Goal: Information Seeking & Learning: Compare options

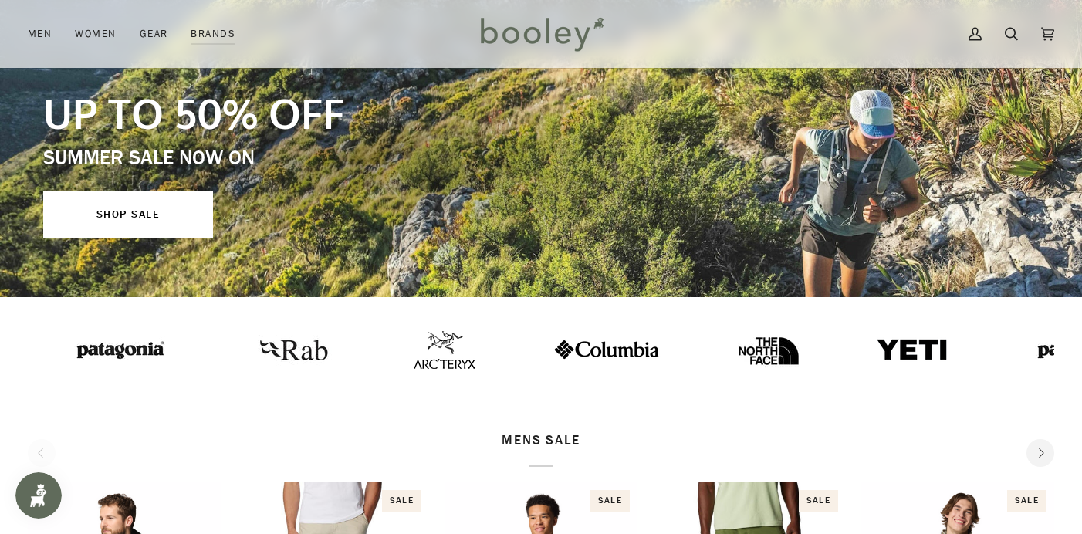
scroll to position [127, 0]
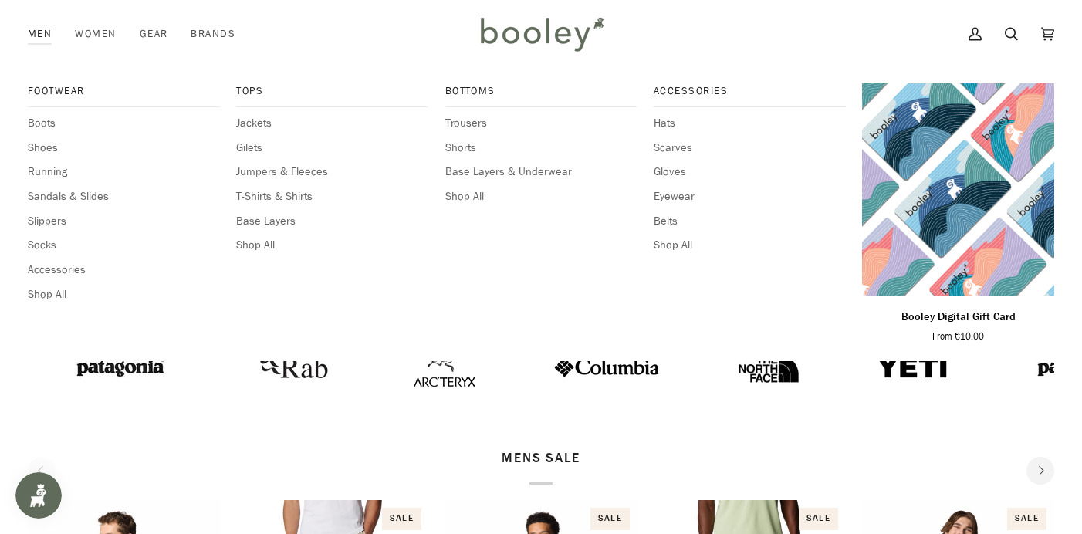
click at [41, 32] on link "Men" at bounding box center [46, 34] width 36 height 68
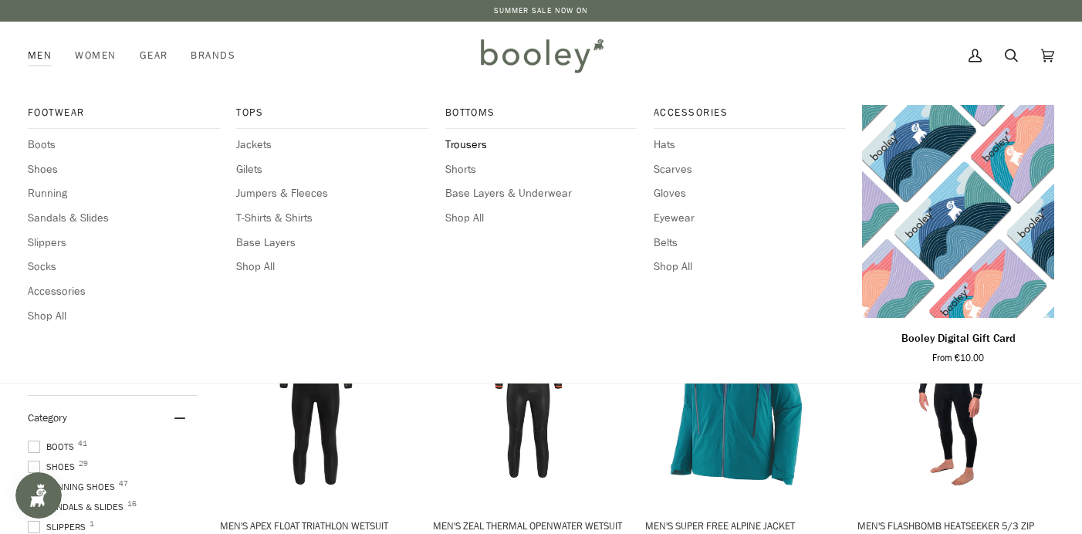
click at [486, 143] on span "Trousers" at bounding box center [541, 145] width 192 height 17
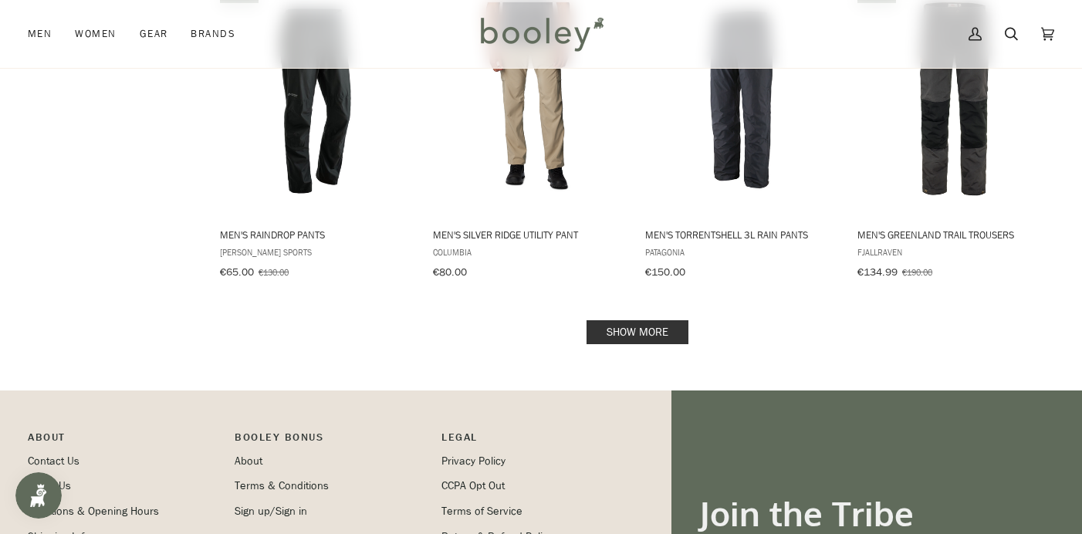
scroll to position [1618, 0]
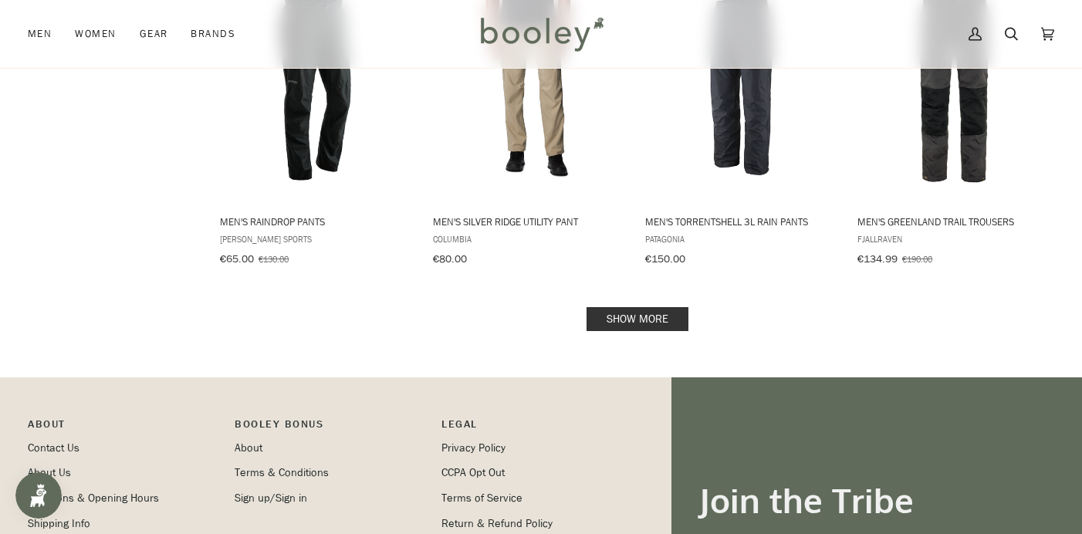
click at [486, 143] on img "Men's Silver Ridge Utility Pant" at bounding box center [528, 86] width 195 height 195
click at [658, 319] on link "Show more" at bounding box center [638, 319] width 102 height 24
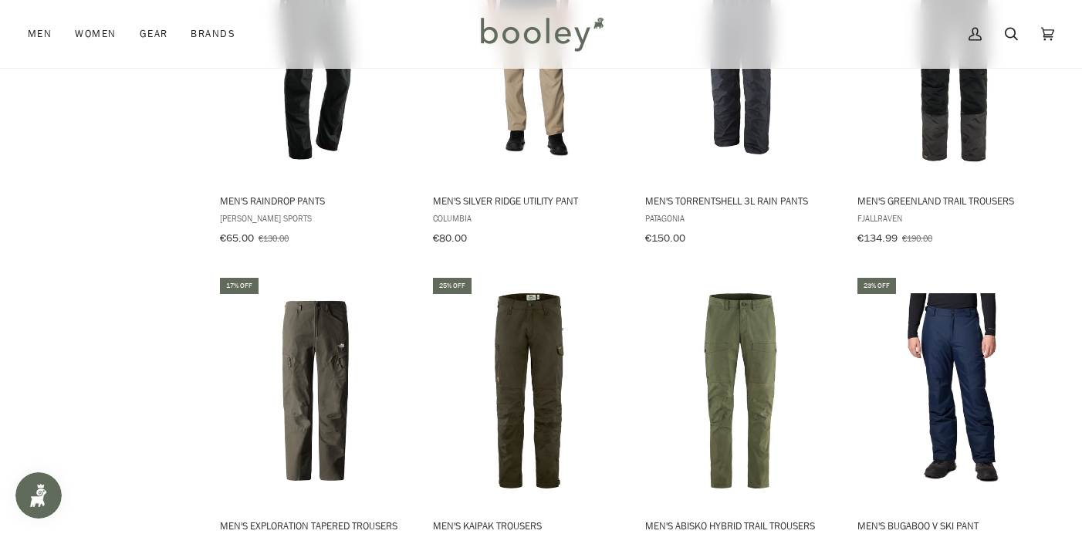
scroll to position [1643, 0]
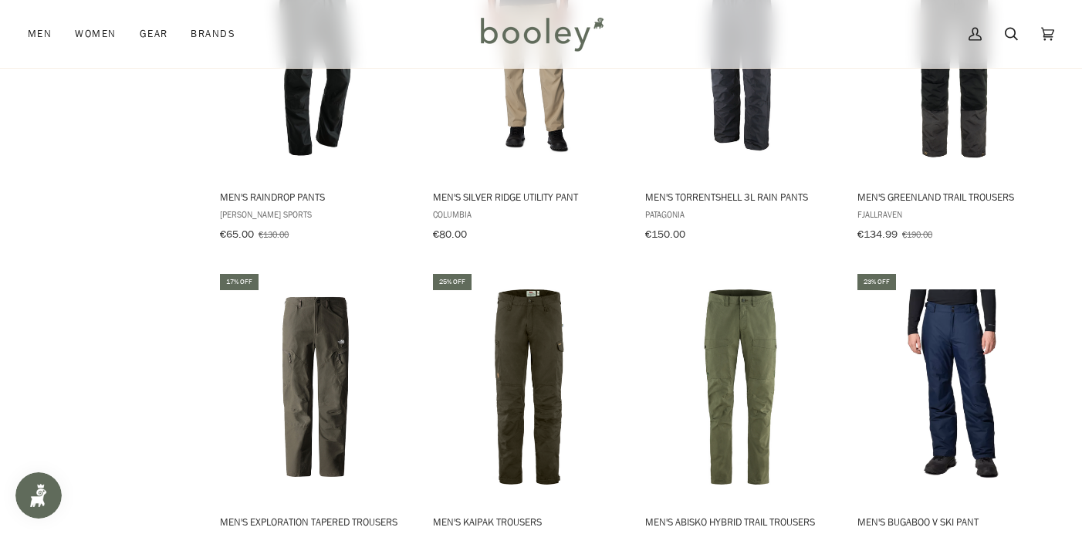
click at [658, 319] on img "Men's Abisko Hybrid Trail Trousers" at bounding box center [740, 386] width 195 height 195
click at [547, 350] on img "Men's Kaipak Trousers" at bounding box center [528, 386] width 195 height 195
drag, startPoint x: 1023, startPoint y: 438, endPoint x: 1016, endPoint y: 444, distance: 9.9
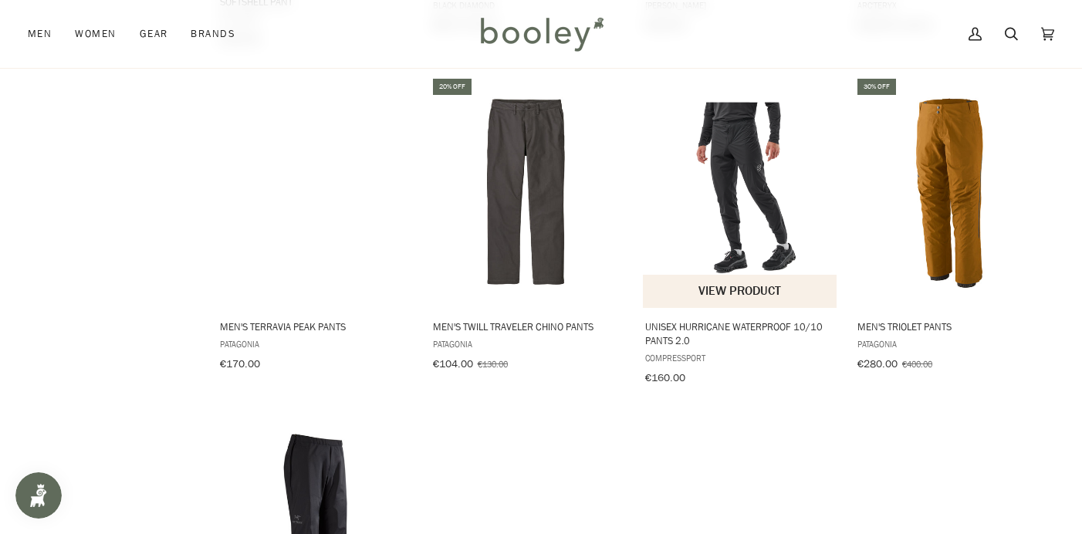
scroll to position [2518, 0]
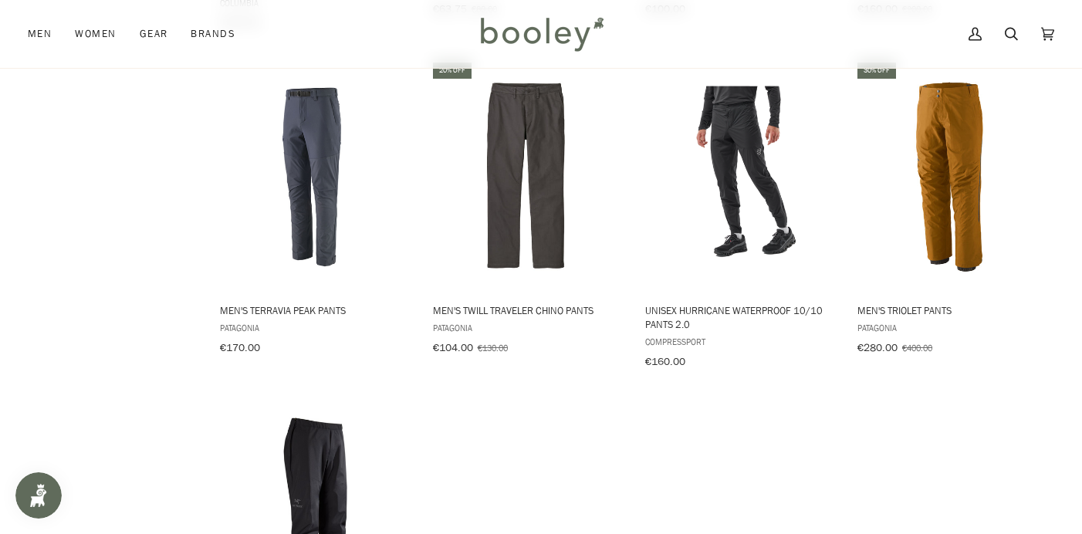
drag, startPoint x: 553, startPoint y: 482, endPoint x: 567, endPoint y: 486, distance: 13.9
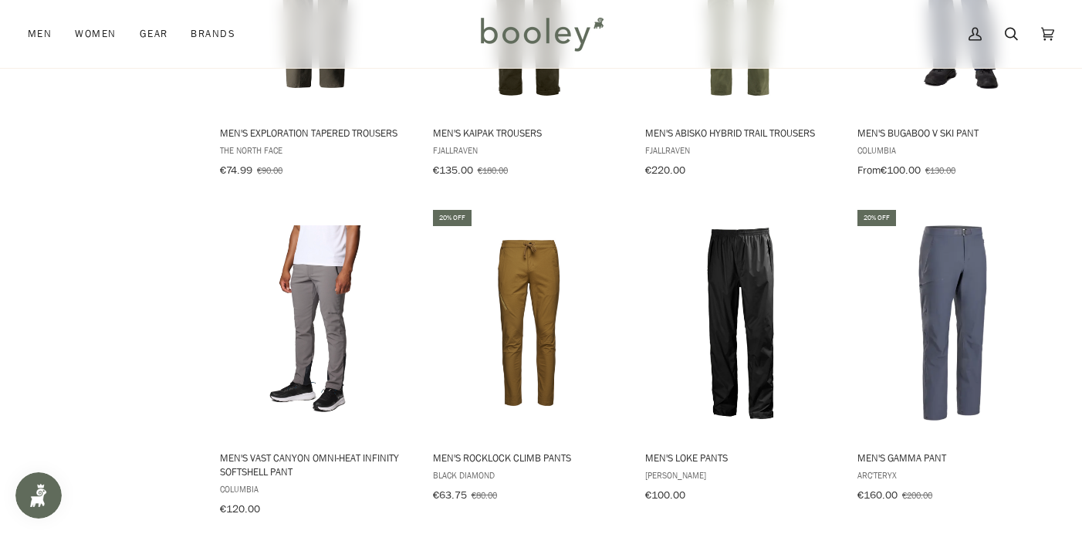
scroll to position [2029, 0]
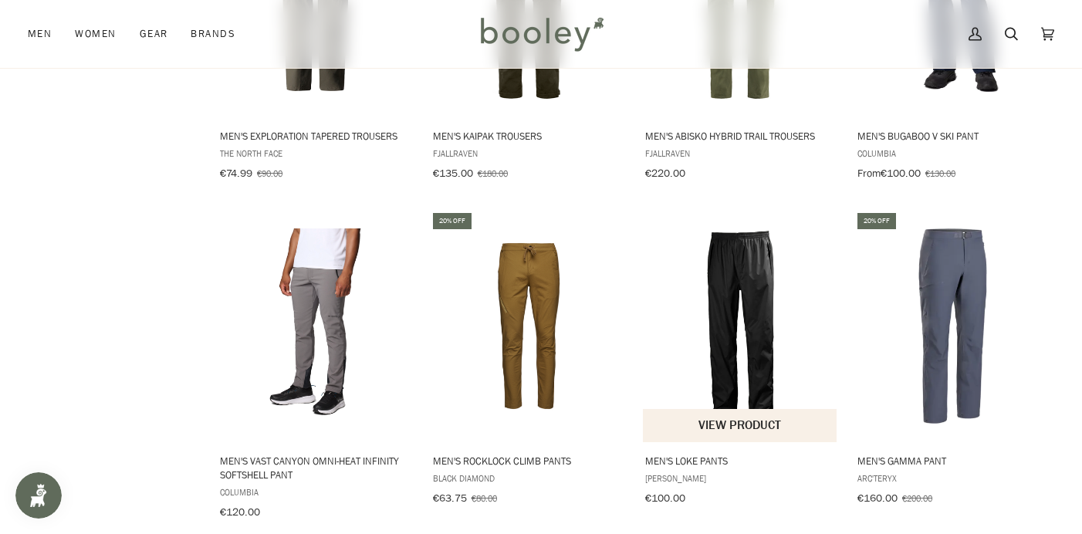
click at [769, 310] on img "Men's Loke Pants" at bounding box center [740, 325] width 195 height 195
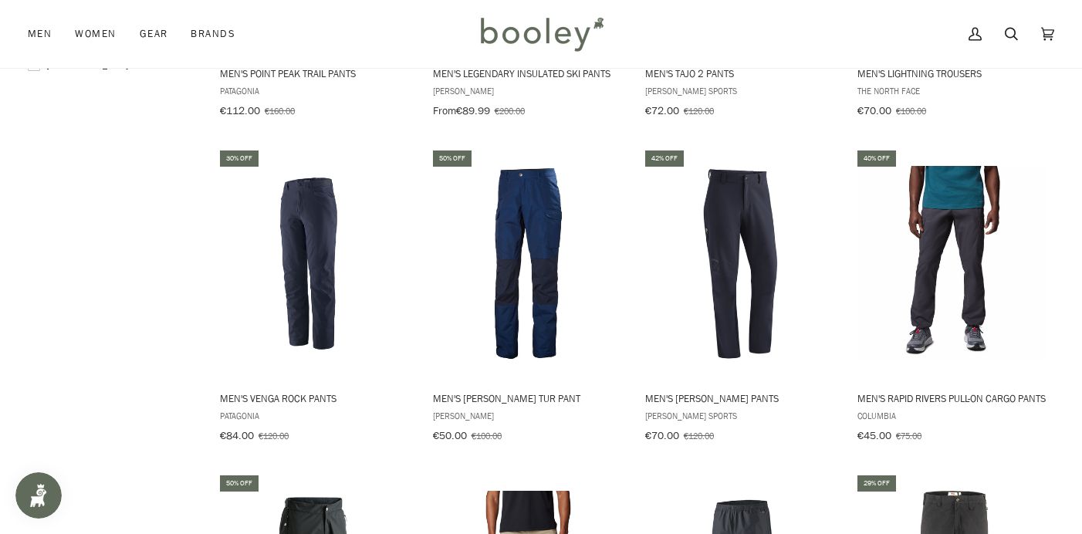
scroll to position [1134, 0]
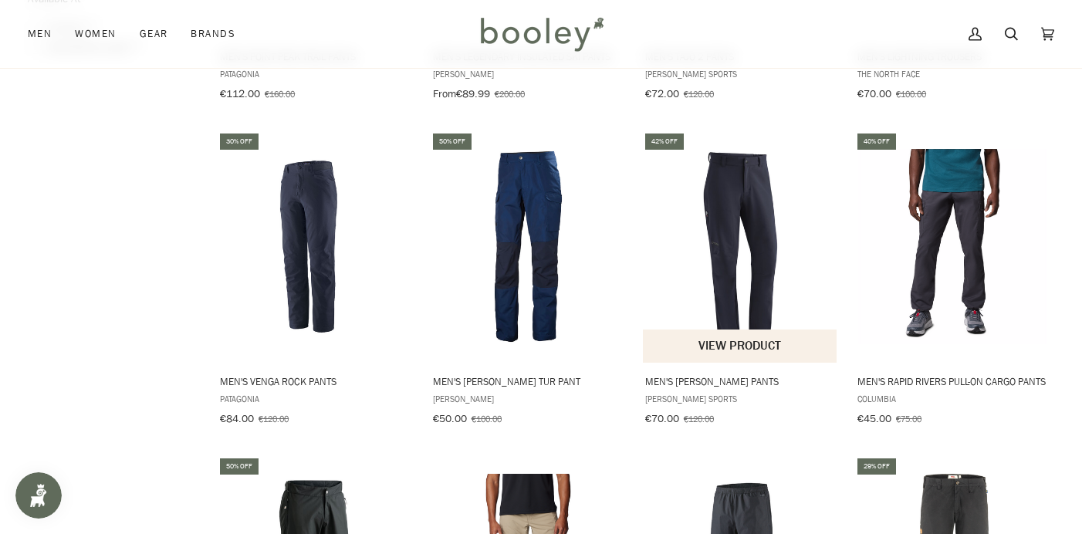
click at [758, 194] on img "Men's Herrmann Pants" at bounding box center [740, 246] width 195 height 195
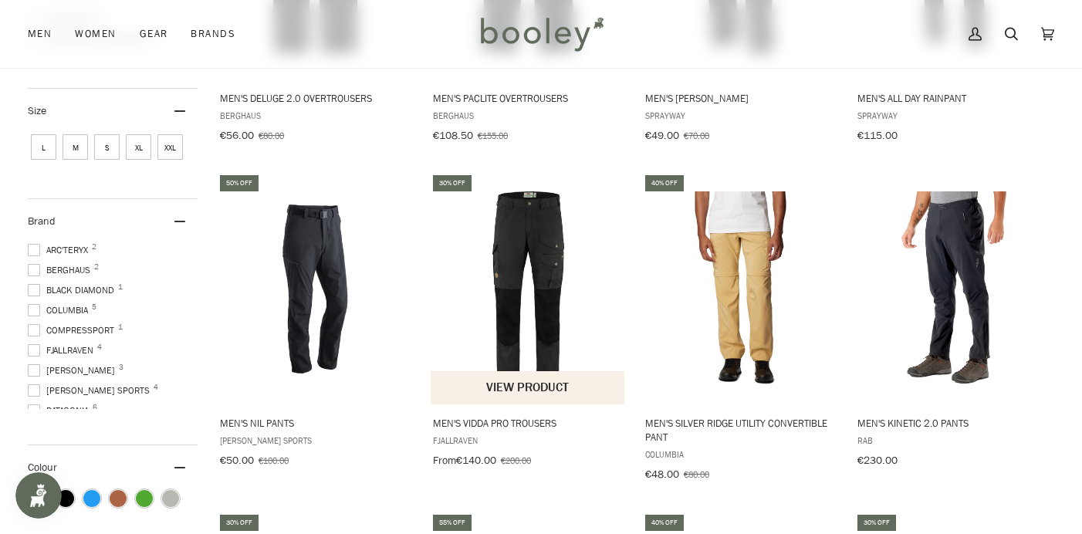
scroll to position [423, 0]
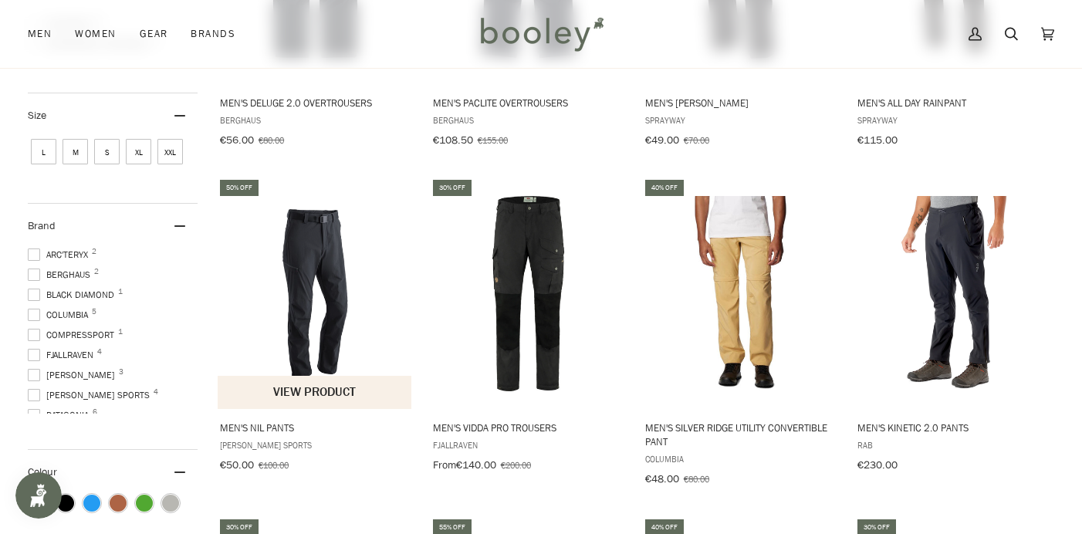
click at [345, 387] on button "View product" at bounding box center [315, 392] width 194 height 33
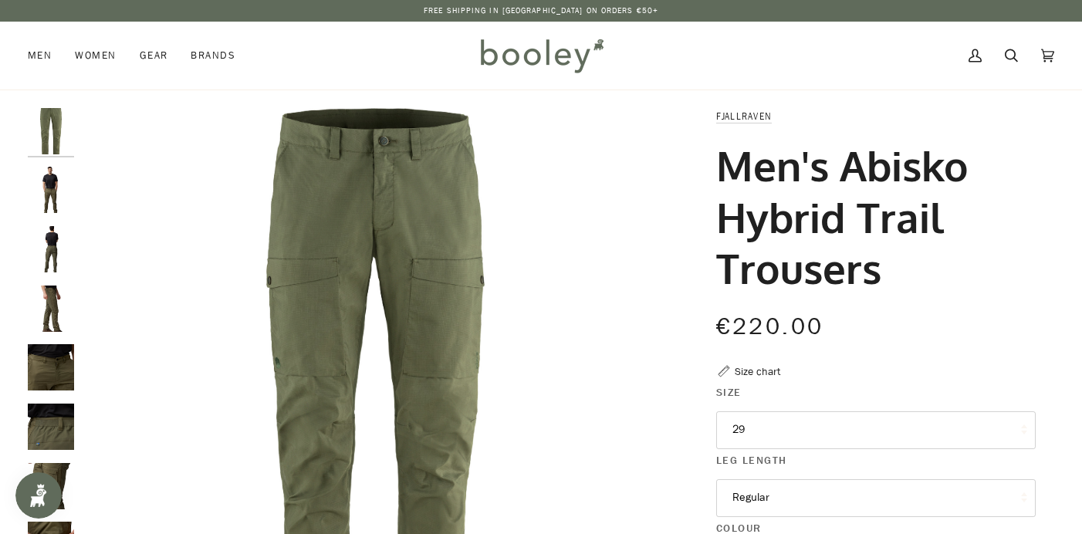
click at [658, 319] on img "Fjallraven Men's Abisko Hybrid Trail Trousers Laurel Green - Booley Galway" at bounding box center [375, 401] width 587 height 587
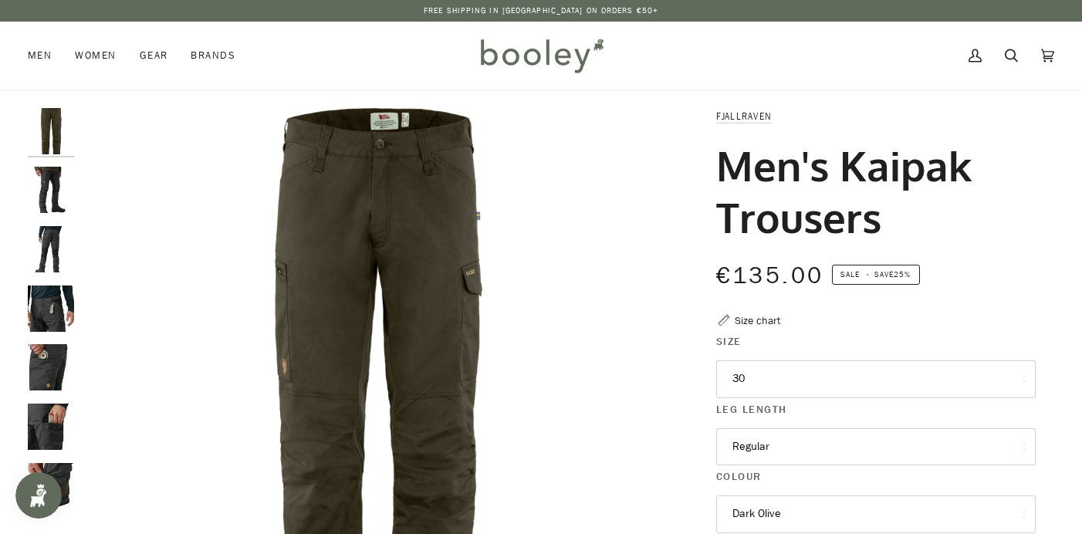
click at [763, 377] on button "30" at bounding box center [876, 379] width 320 height 38
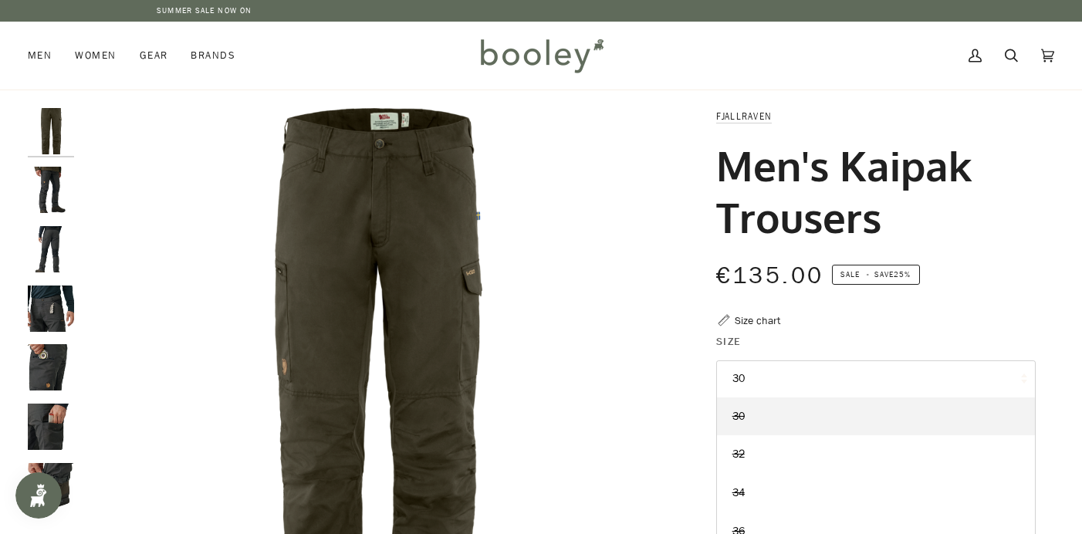
click at [567, 374] on img "Fjallraven Men's Kaipak Trousers Dark Olive - Booley Galway" at bounding box center [375, 401] width 587 height 587
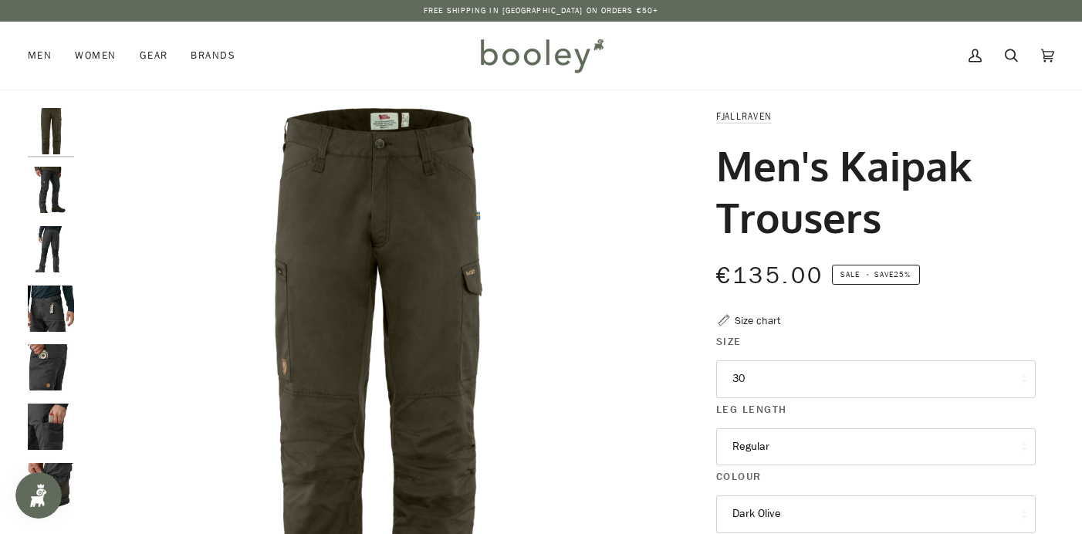
click at [638, 442] on img "Fjallraven Men's Kaipak Trousers Dark Olive - Booley Galway" at bounding box center [375, 401] width 587 height 587
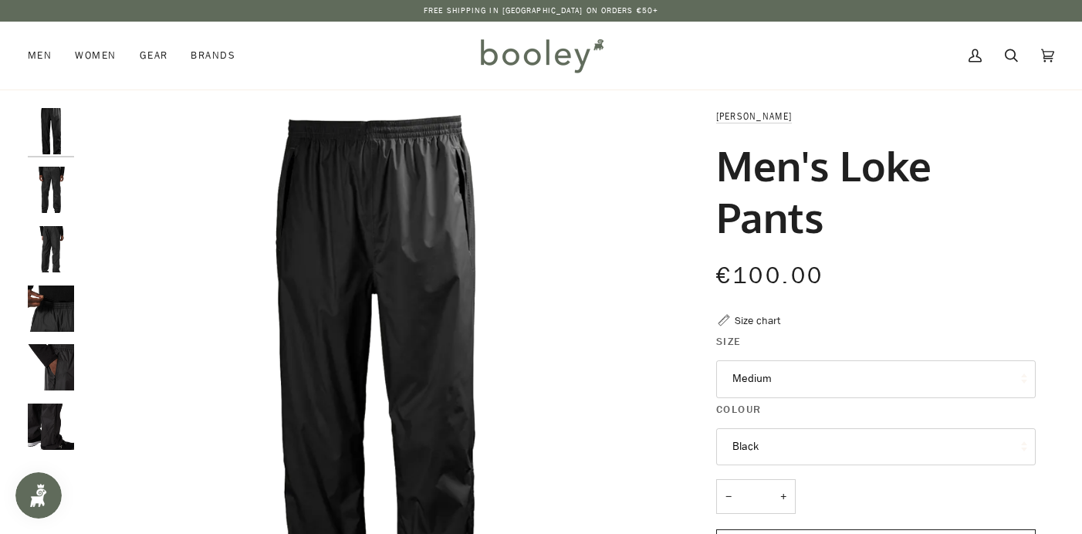
drag, startPoint x: 671, startPoint y: 445, endPoint x: 541, endPoint y: 269, distance: 219.0
click at [541, 268] on div "Zoom Zoom" at bounding box center [541, 516] width 1027 height 816
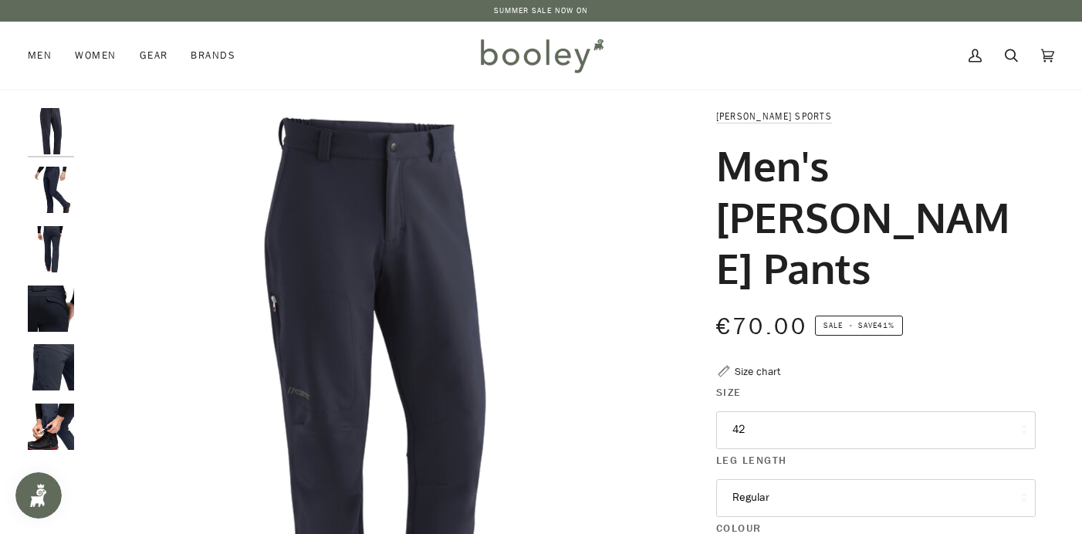
drag, startPoint x: 0, startPoint y: 0, endPoint x: 441, endPoint y: -22, distance: 442.0
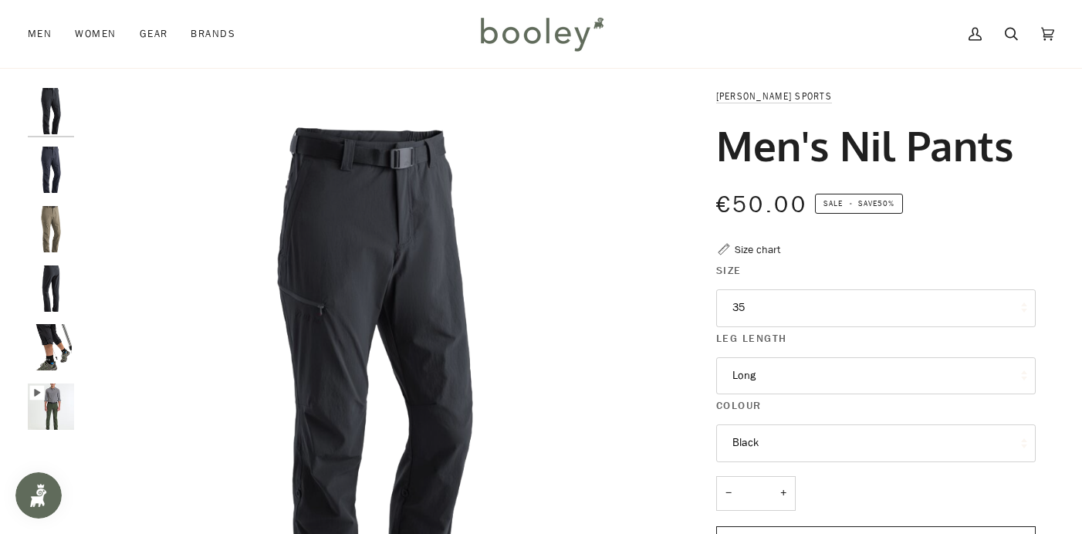
scroll to position [18, 0]
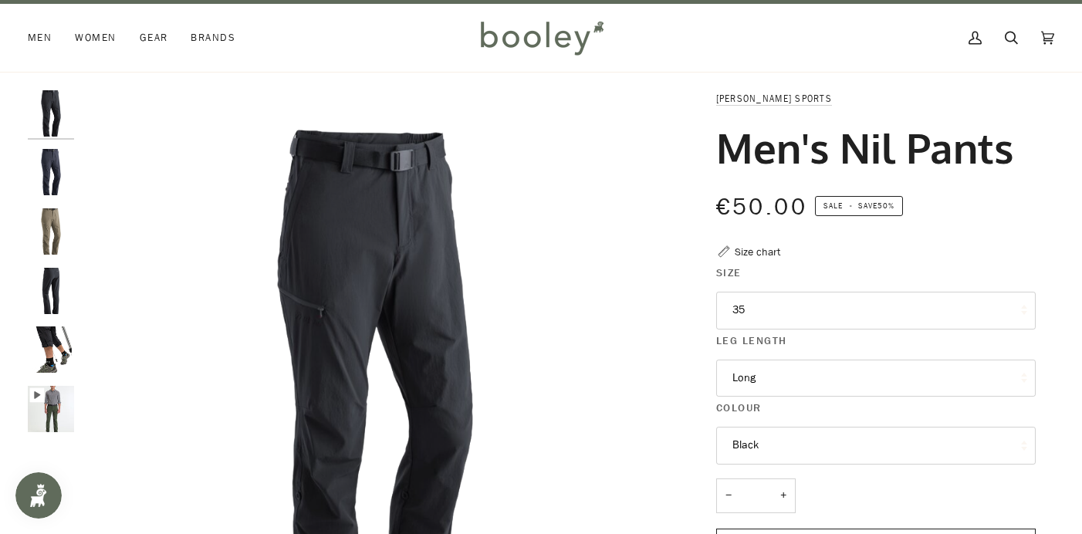
click at [762, 252] on div "Size chart" at bounding box center [758, 252] width 46 height 16
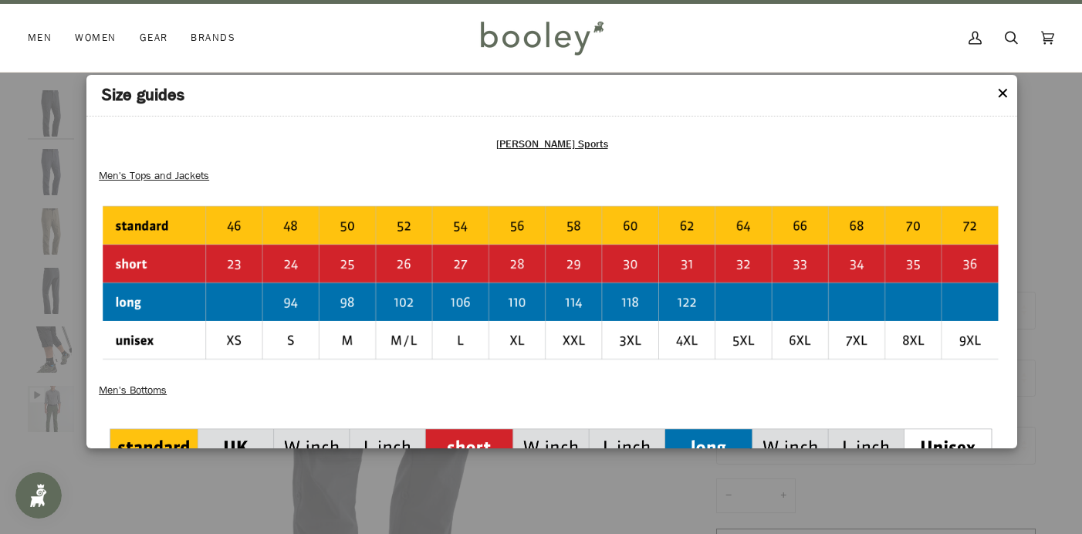
click at [1010, 91] on header "Size guides" at bounding box center [551, 96] width 931 height 42
click at [1007, 95] on button "✕" at bounding box center [1002, 94] width 13 height 23
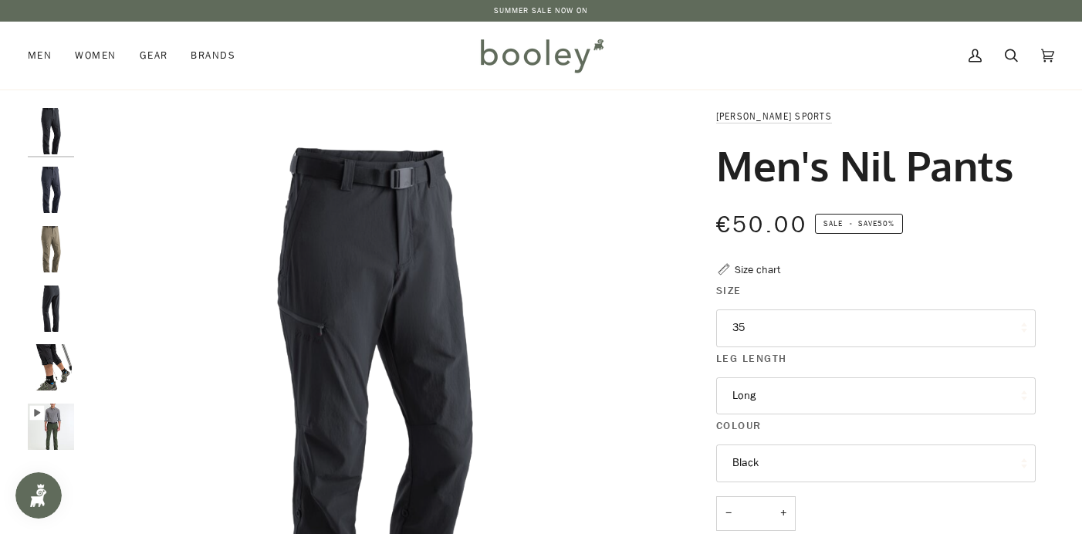
scroll to position [0, 0]
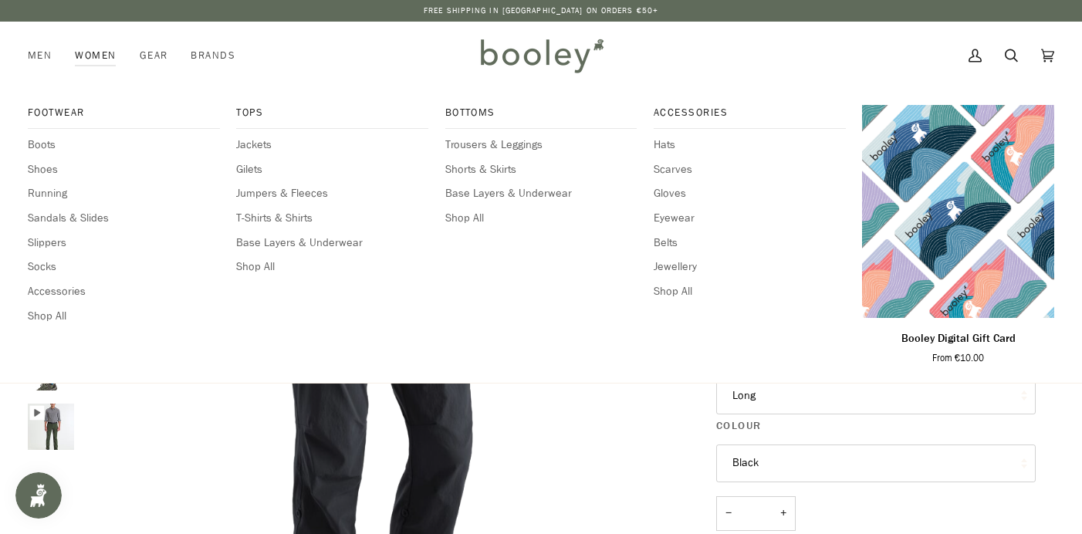
click at [104, 53] on link "Women" at bounding box center [95, 56] width 64 height 68
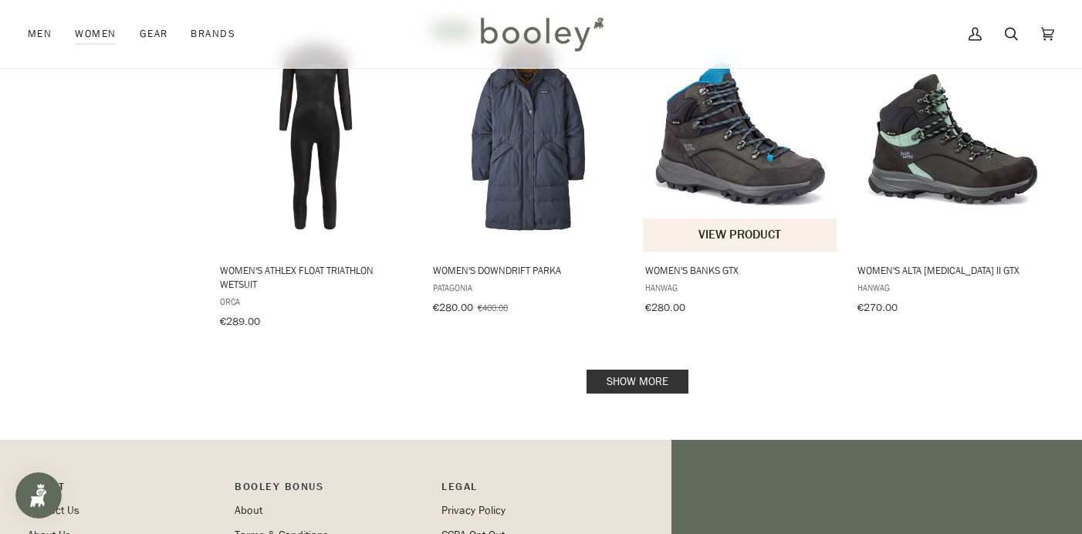
scroll to position [1609, 0]
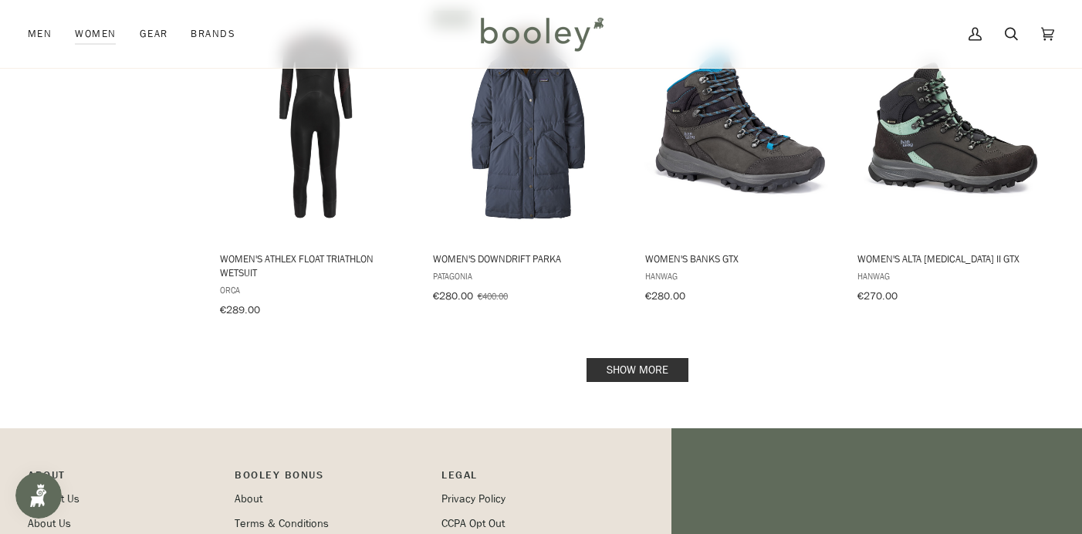
click at [659, 358] on link "Show more" at bounding box center [638, 370] width 102 height 24
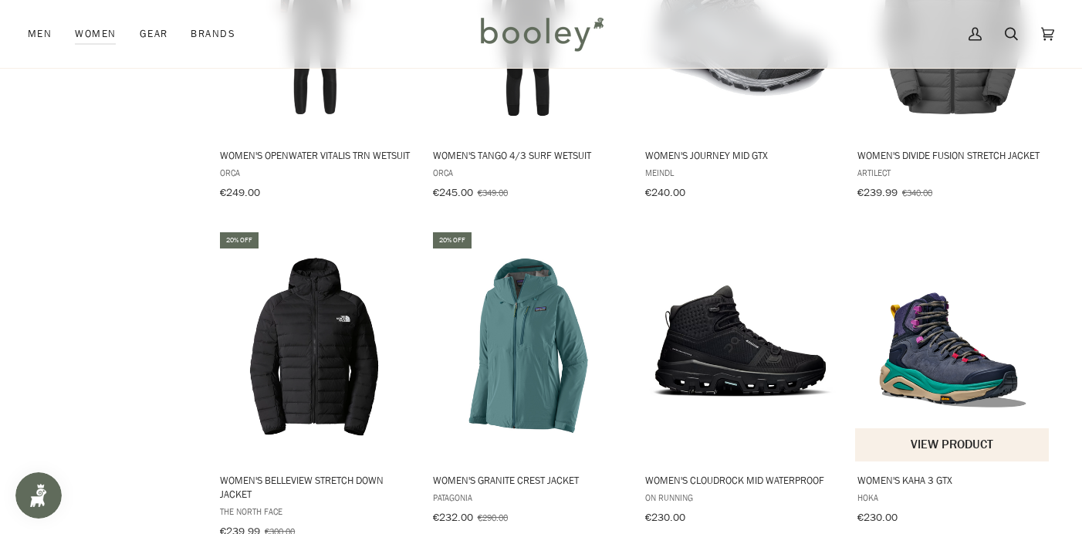
scroll to position [3034, 0]
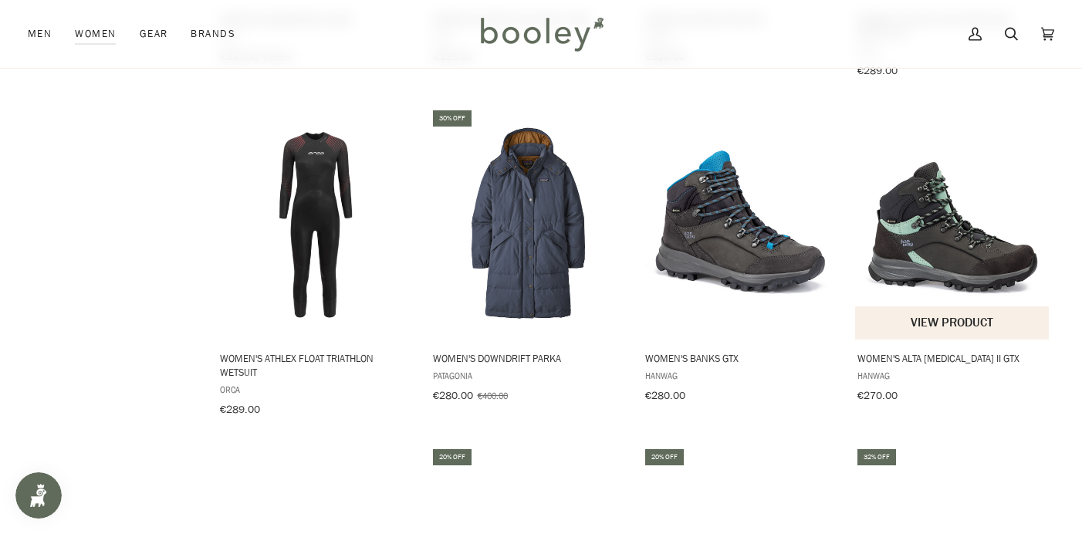
scroll to position [1486, 0]
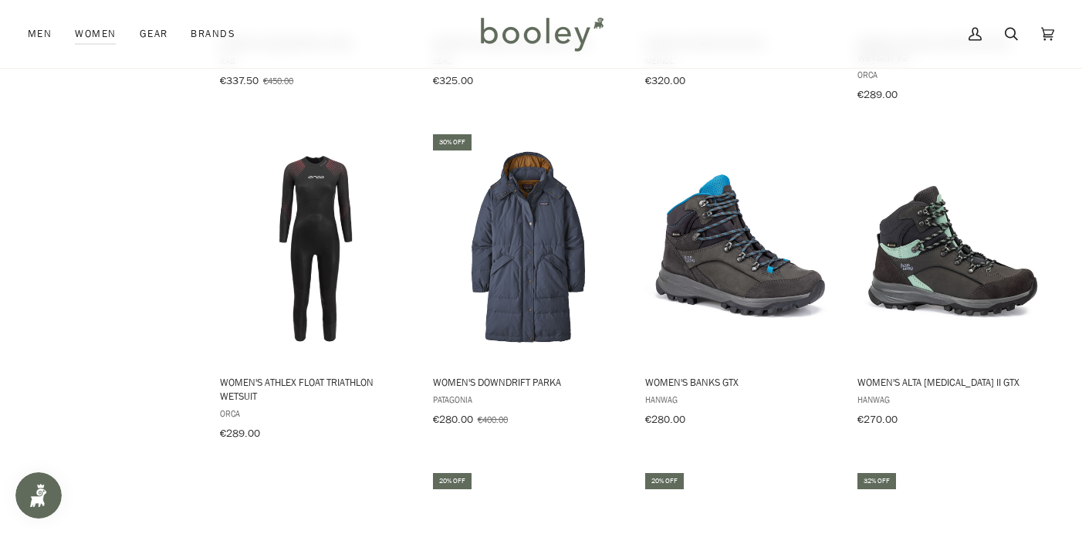
drag, startPoint x: 1039, startPoint y: 96, endPoint x: 1036, endPoint y: 113, distance: 17.3
click at [1036, 113] on ul "Women's Apex Float Triathlon Wetsuit Orca €569.00 View product Women's Zeal The…" at bounding box center [634, 456] width 851 height 3333
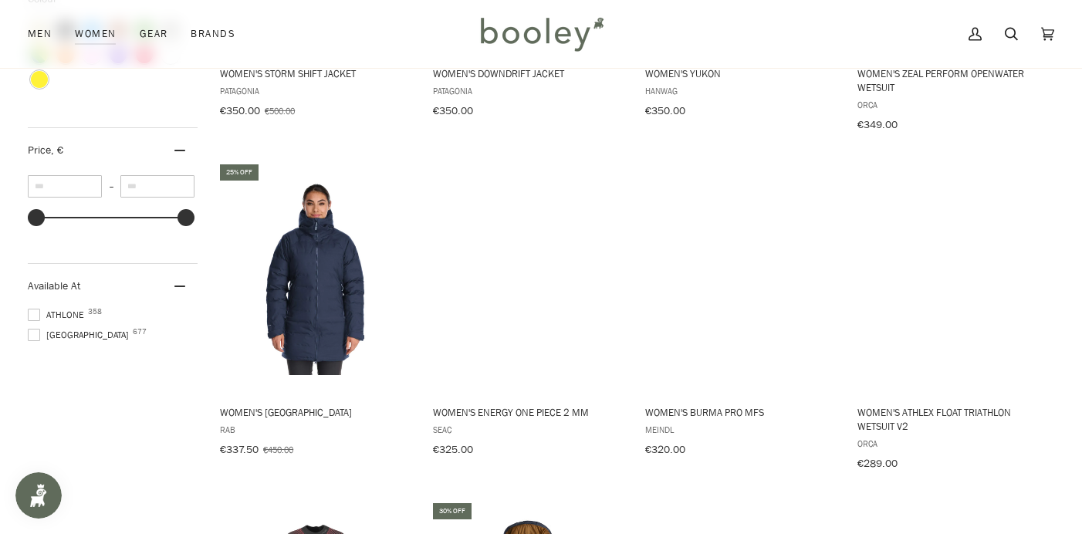
scroll to position [1111, 0]
